Goal: Navigation & Orientation: Find specific page/section

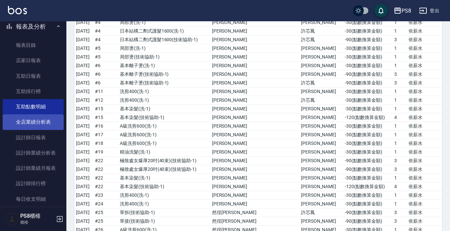
scroll to position [100, 0]
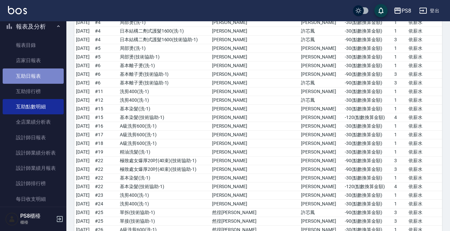
click at [51, 81] on link "互助日報表" at bounding box center [33, 75] width 61 height 15
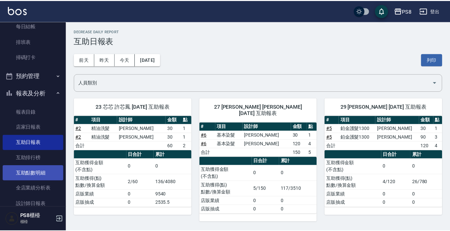
scroll to position [66, 0]
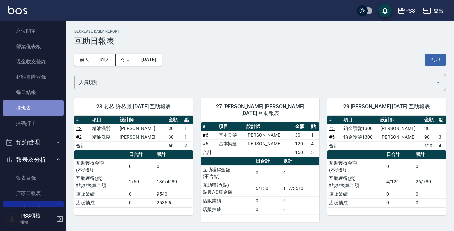
click at [43, 108] on link "排班表" at bounding box center [33, 107] width 61 height 15
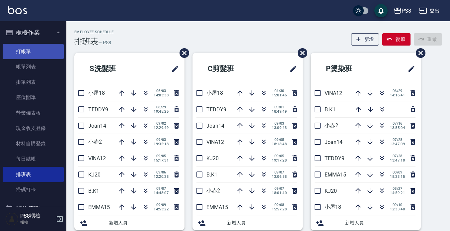
click at [31, 55] on link "打帳單" at bounding box center [33, 51] width 61 height 15
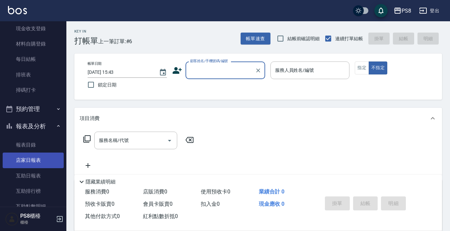
scroll to position [166, 0]
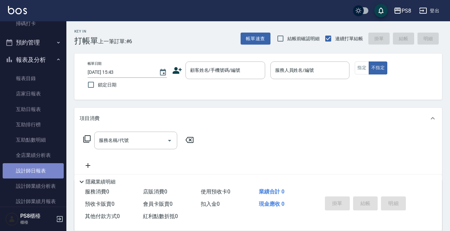
click at [36, 172] on link "設計師日報表" at bounding box center [33, 170] width 61 height 15
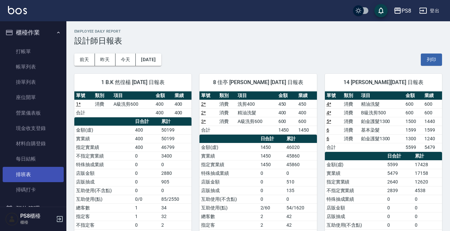
click at [41, 175] on link "排班表" at bounding box center [33, 174] width 61 height 15
